Goal: Task Accomplishment & Management: Use online tool/utility

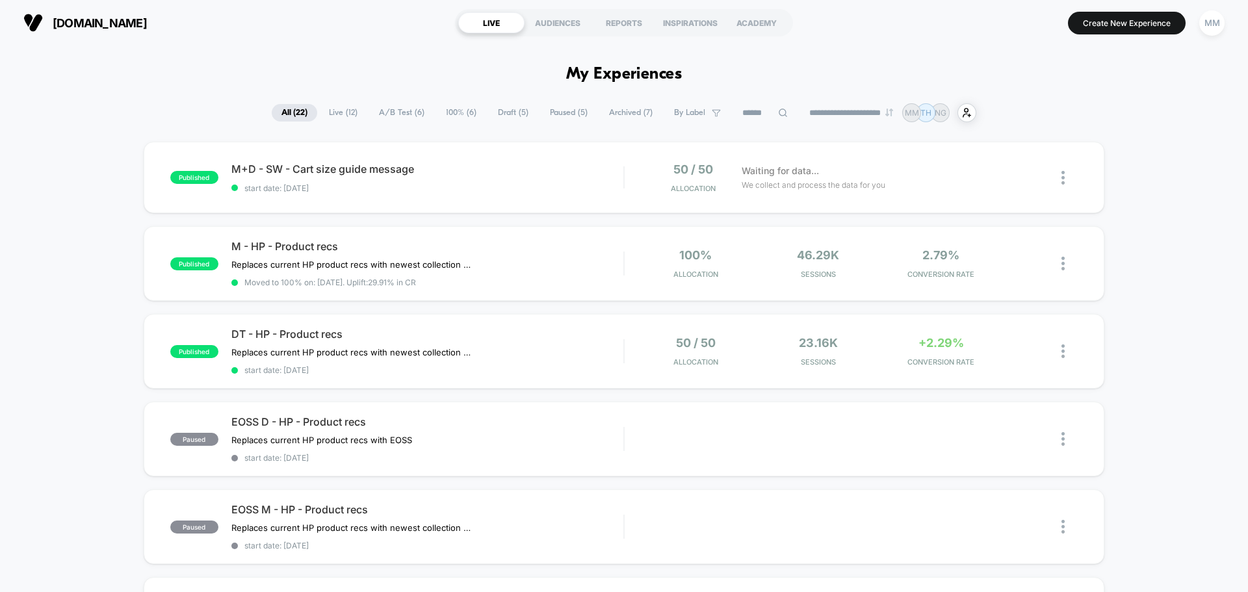
click at [392, 113] on span "A/B Test ( 6 )" at bounding box center [401, 113] width 65 height 18
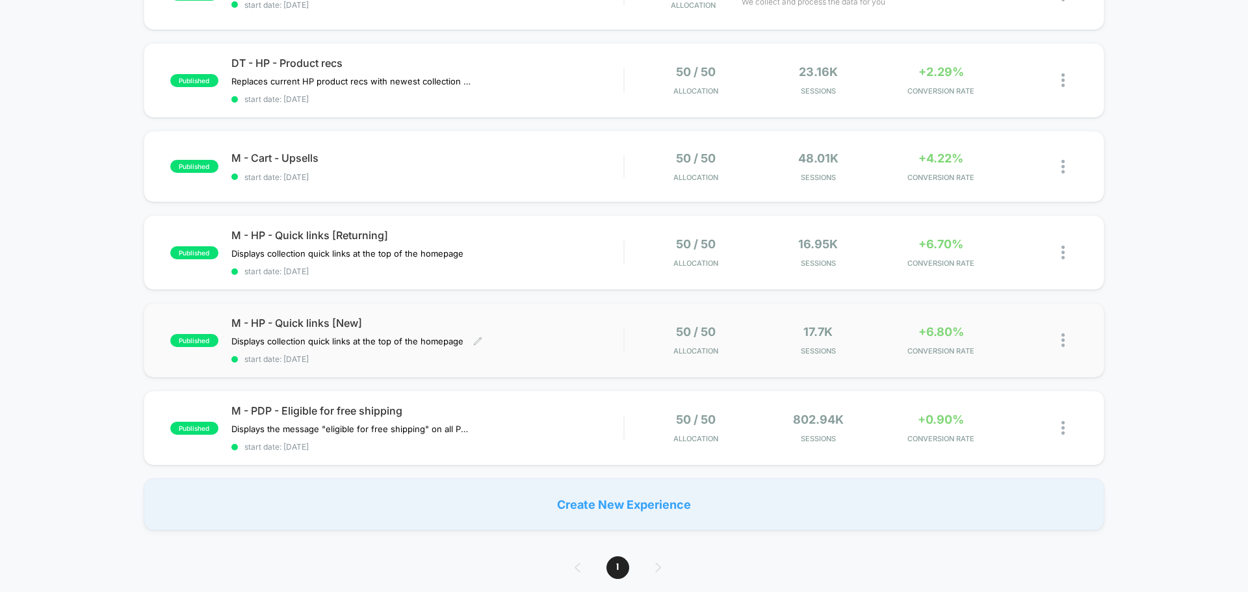
scroll to position [65, 0]
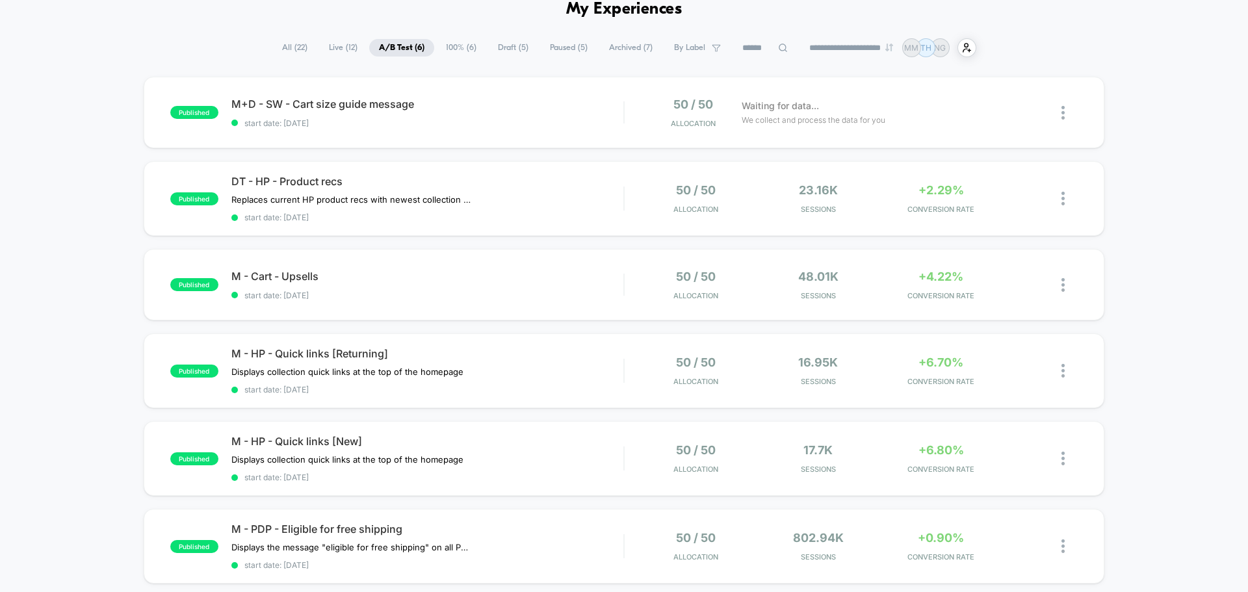
click at [454, 52] on span "100% ( 6 )" at bounding box center [461, 48] width 50 height 18
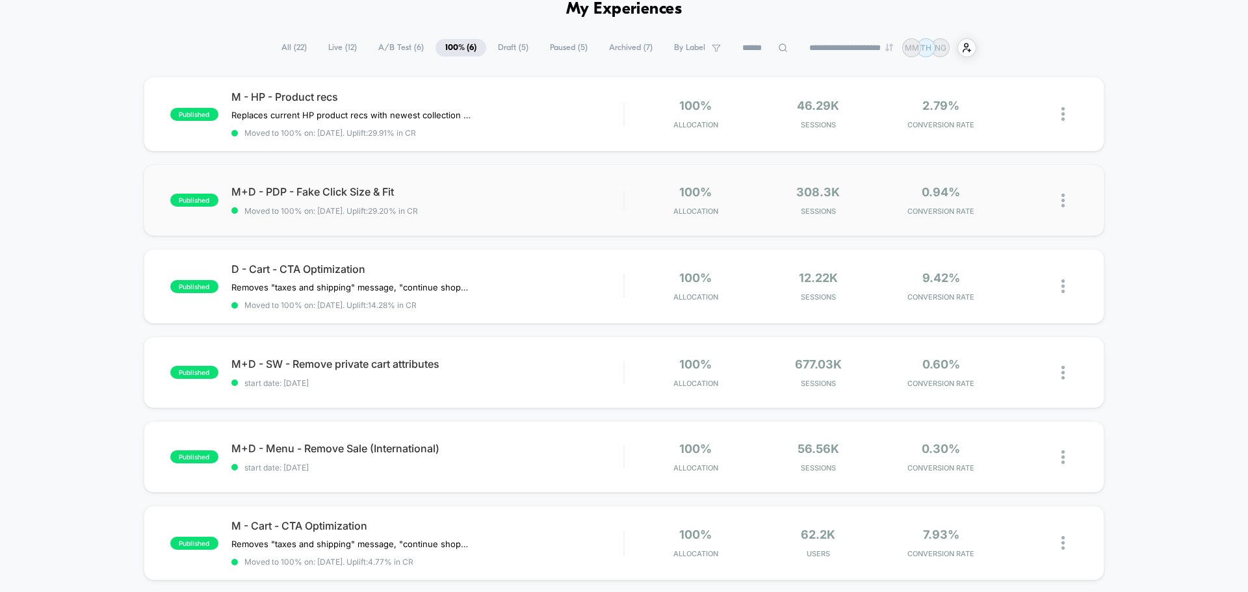
scroll to position [0, 0]
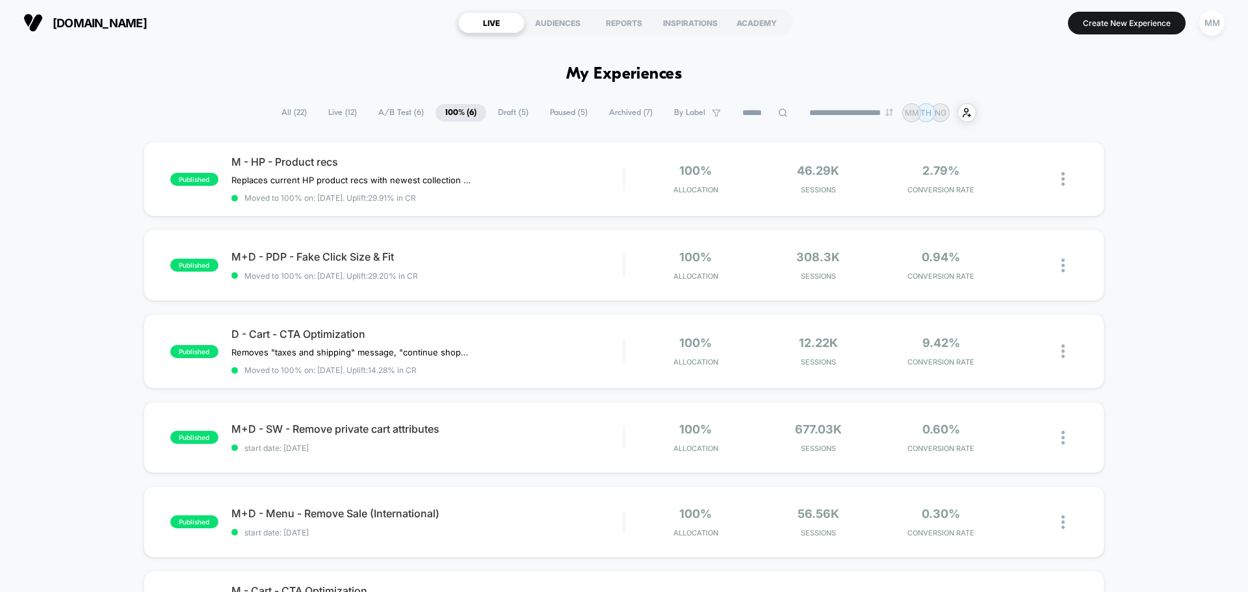
click at [398, 111] on span "A/B Test ( 6 )" at bounding box center [400, 113] width 65 height 18
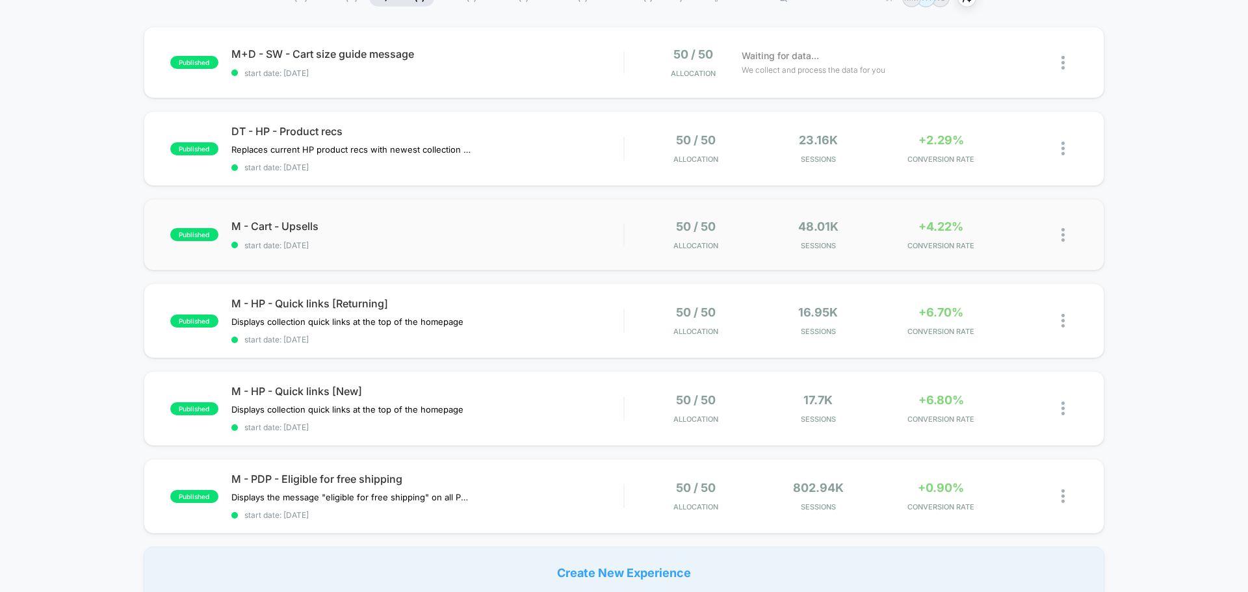
scroll to position [130, 0]
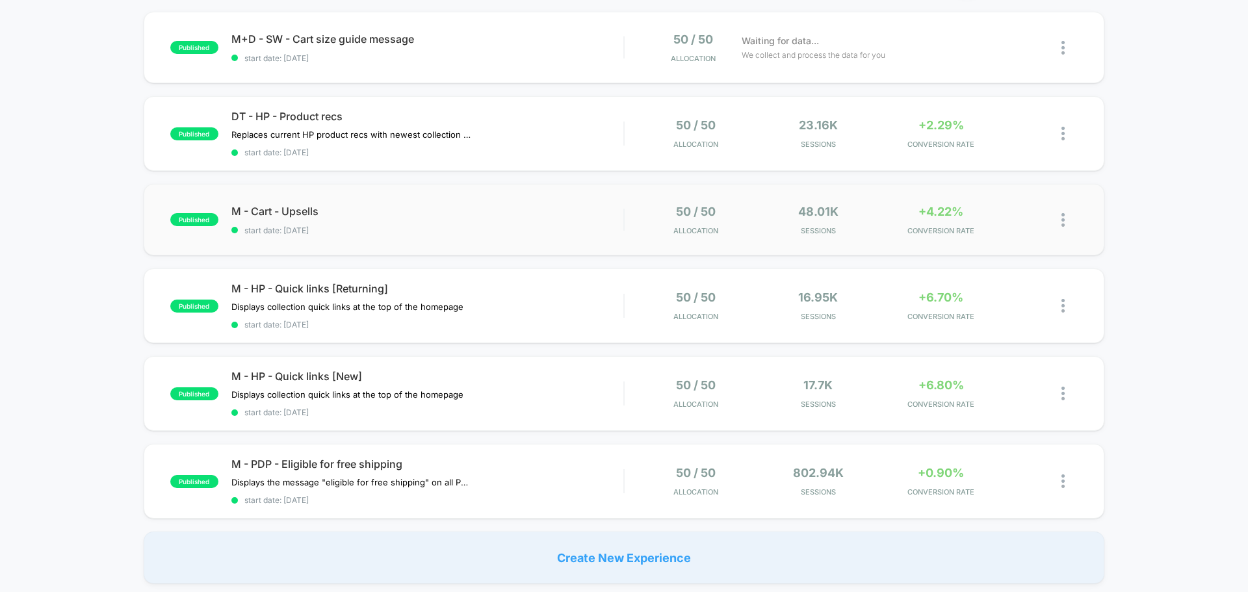
click at [328, 202] on div "published M - Cart - Upsells start date: [DATE] 50 / 50 Allocation 48.01k Sessi…" at bounding box center [624, 219] width 960 height 71
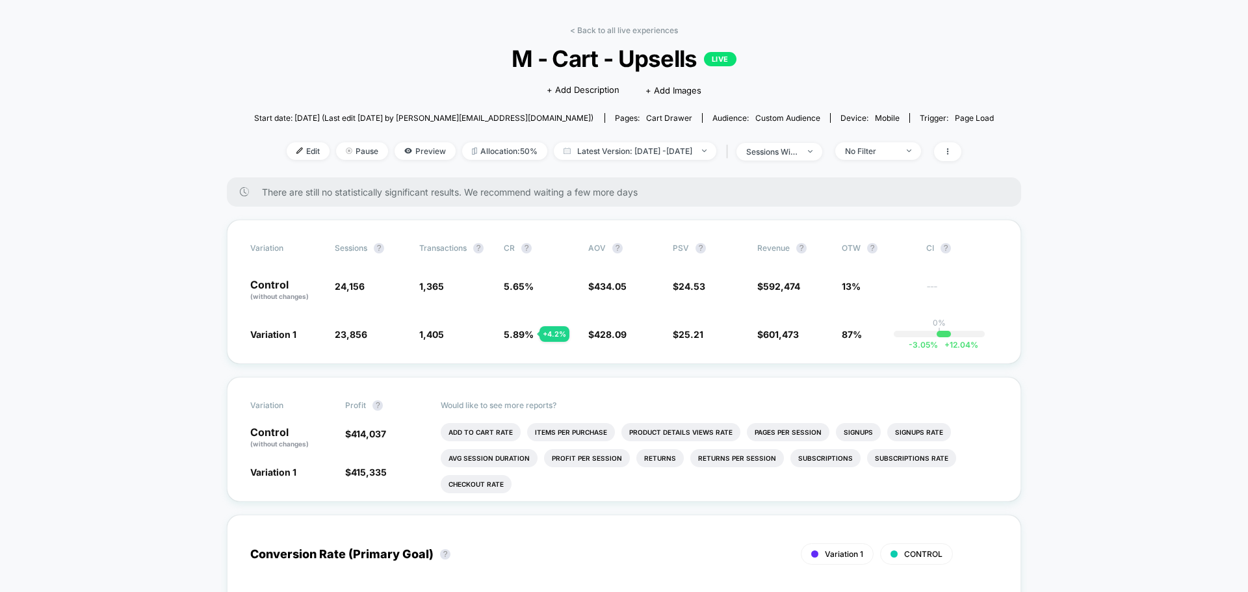
scroll to position [65, 0]
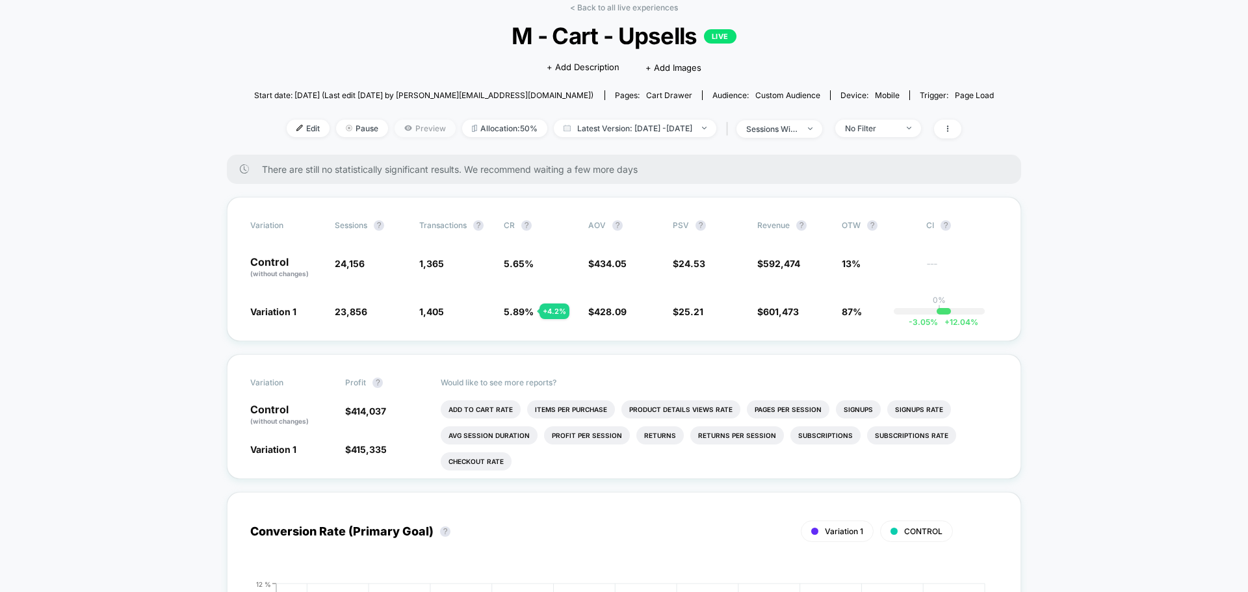
click at [418, 130] on span "Preview" at bounding box center [424, 129] width 61 height 18
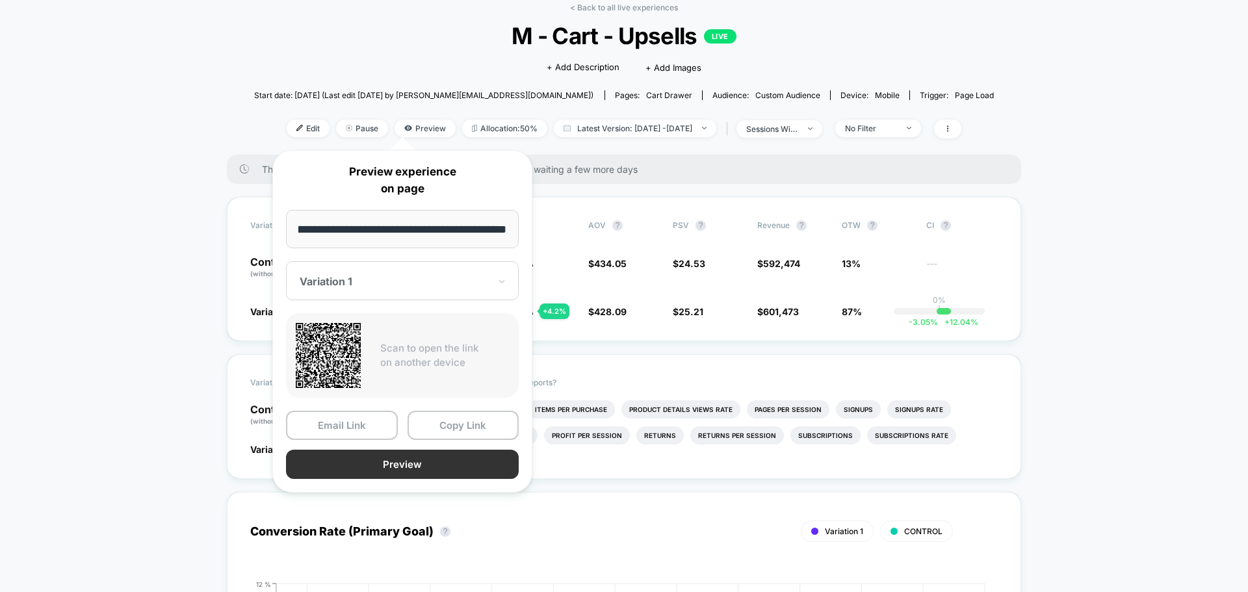
scroll to position [0, 0]
click at [402, 465] on button "Preview" at bounding box center [402, 464] width 233 height 29
